Goal: Check status: Check status

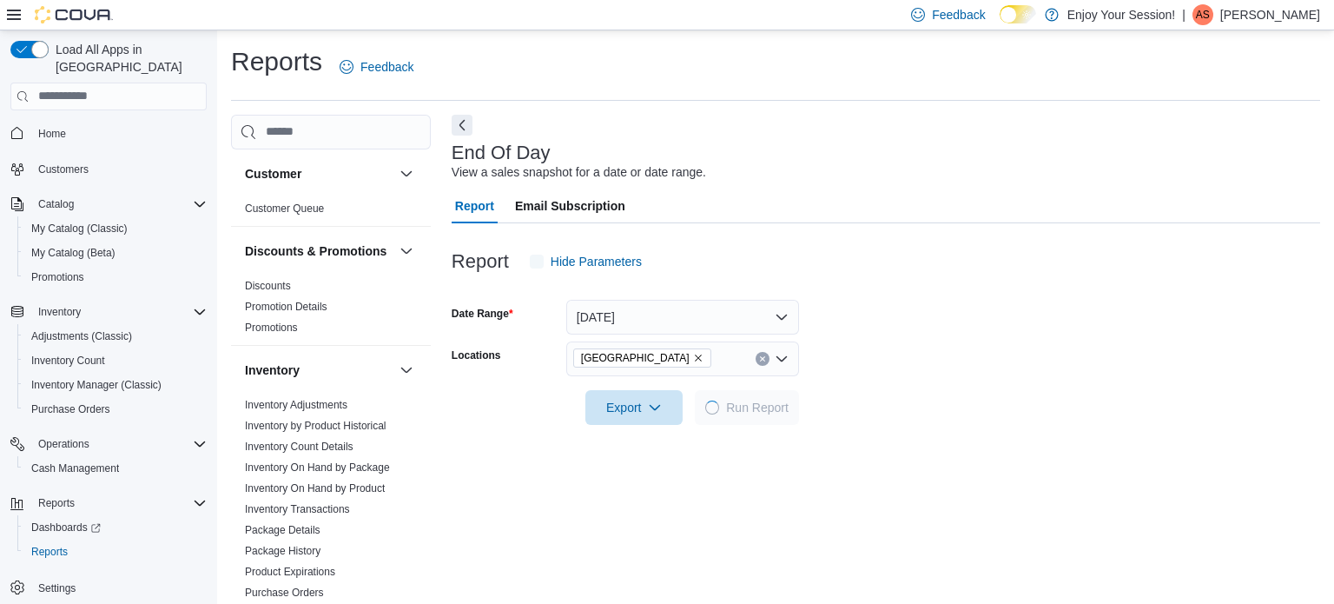
scroll to position [11, 0]
